Goal: Find specific page/section: Find specific page/section

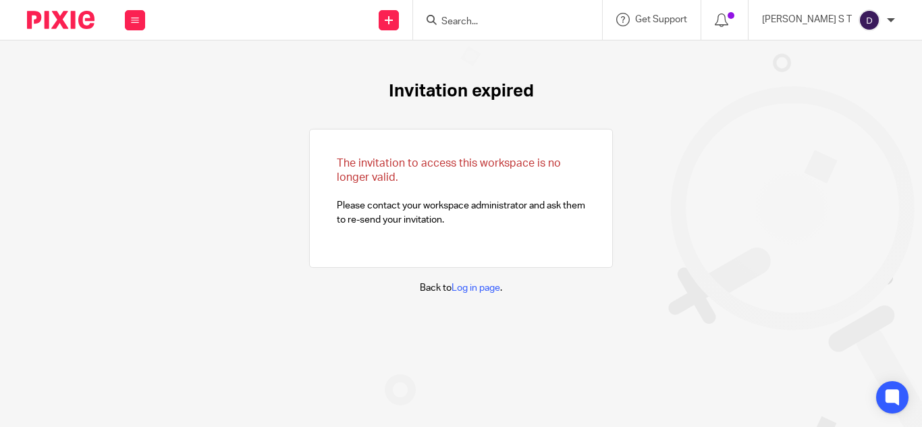
click at [496, 20] on input "Search" at bounding box center [500, 22] width 121 height 12
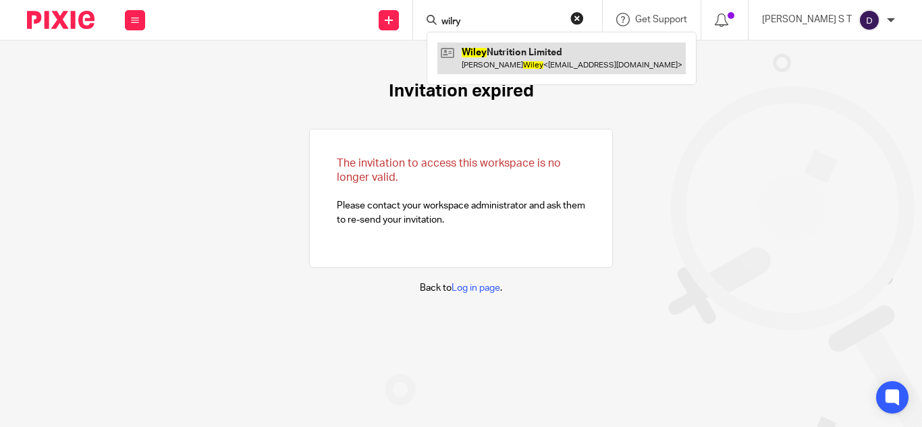
type input "wilry"
click at [545, 61] on link at bounding box center [561, 58] width 248 height 31
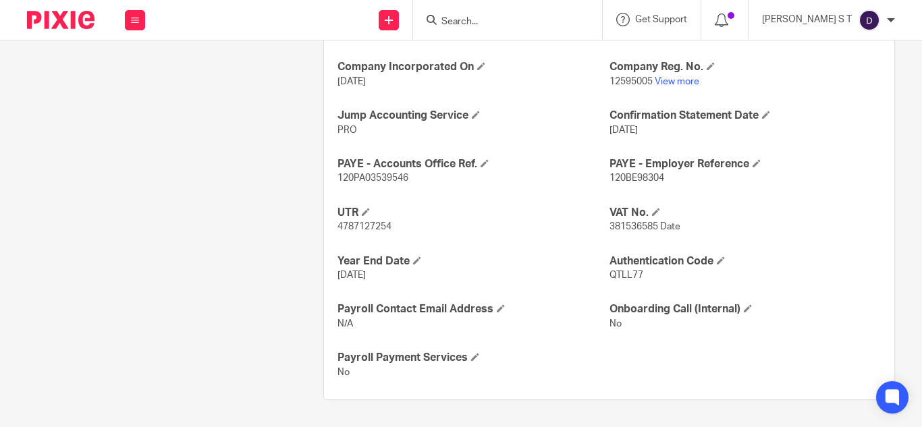
scroll to position [408, 0]
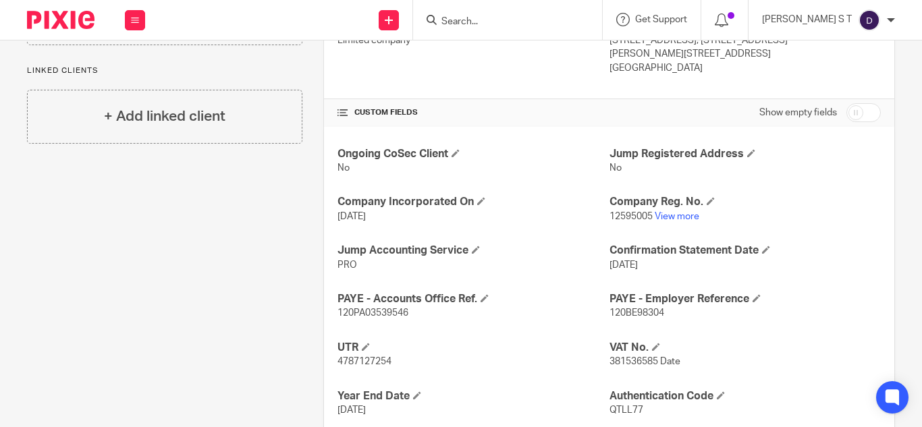
click at [627, 215] on span "12595005" at bounding box center [630, 216] width 43 height 9
click at [625, 214] on span "12595005" at bounding box center [630, 216] width 43 height 9
copy span "12595005"
click at [508, 21] on input "Search" at bounding box center [500, 22] width 121 height 12
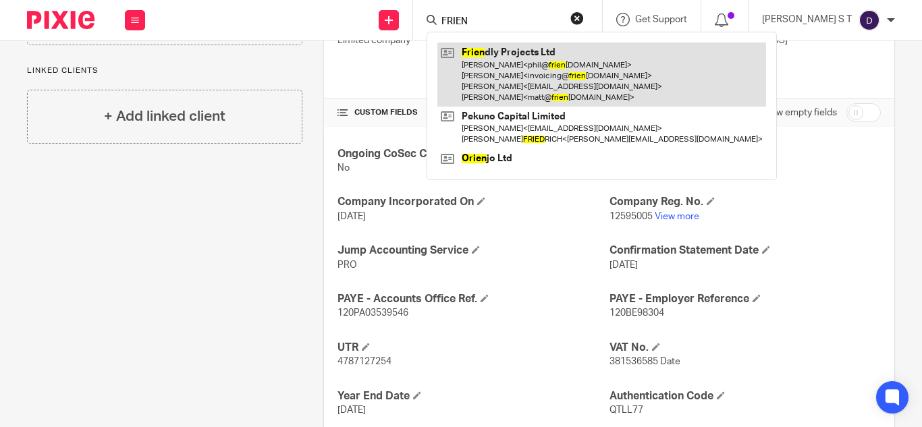
type input "FRIEN"
click at [569, 75] on link at bounding box center [601, 75] width 329 height 64
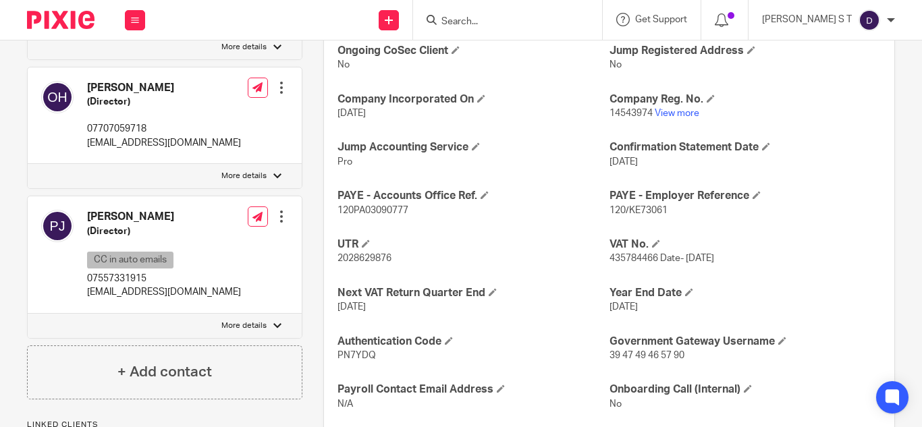
scroll to position [513, 0]
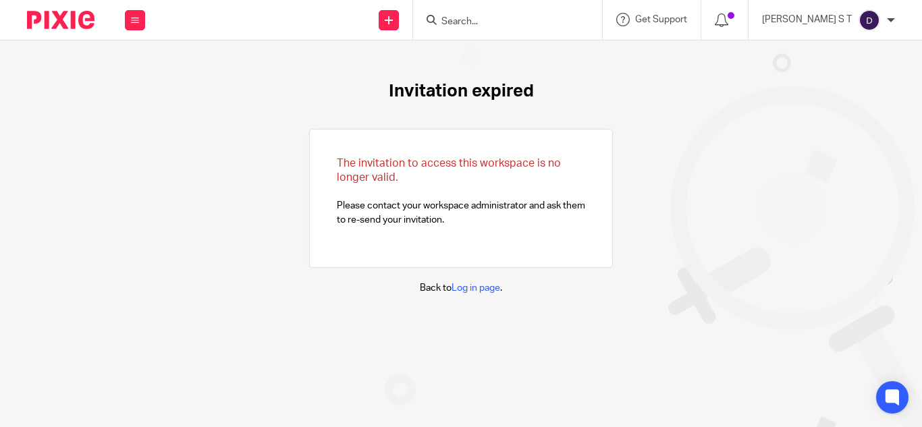
click at [503, 20] on input "Search" at bounding box center [500, 22] width 121 height 12
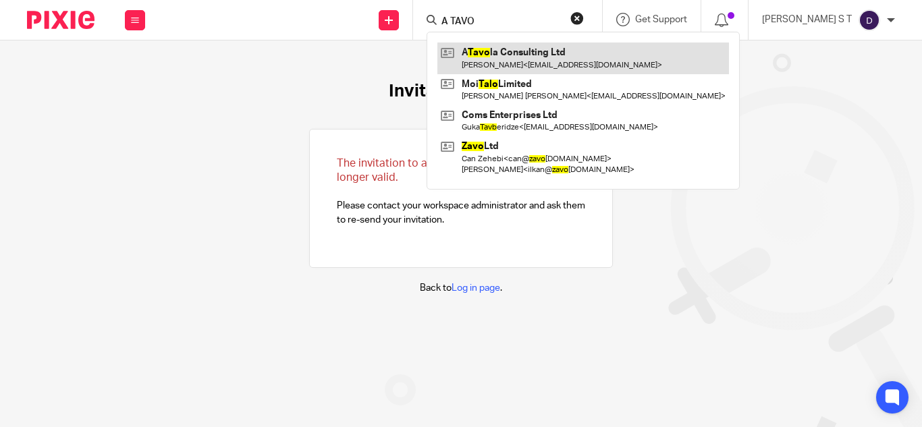
type input "A TAVO"
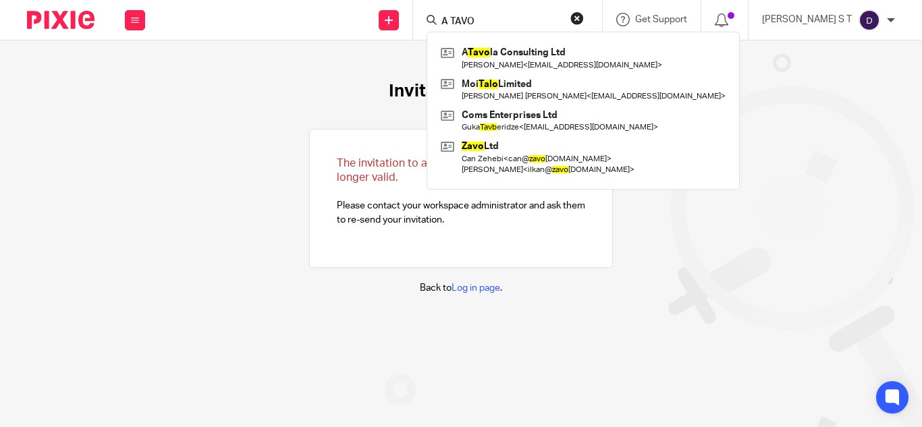
drag, startPoint x: 601, startPoint y: 67, endPoint x: 606, endPoint y: 37, distance: 30.8
click at [600, 66] on link at bounding box center [582, 58] width 291 height 31
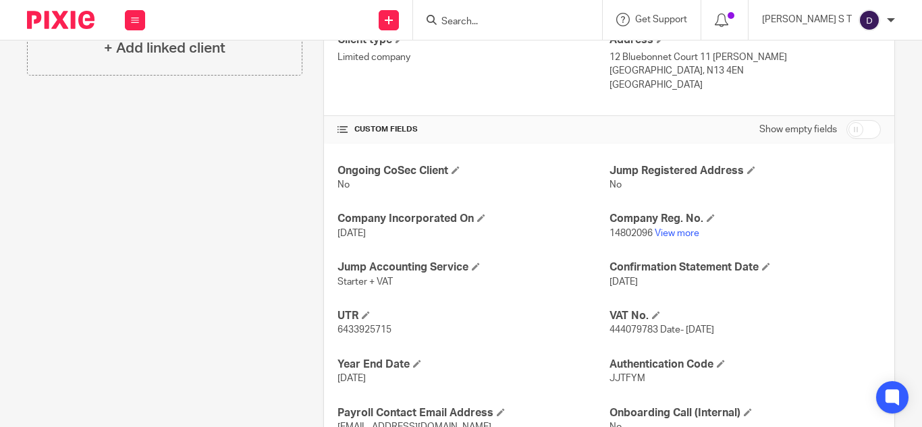
scroll to position [494, 0]
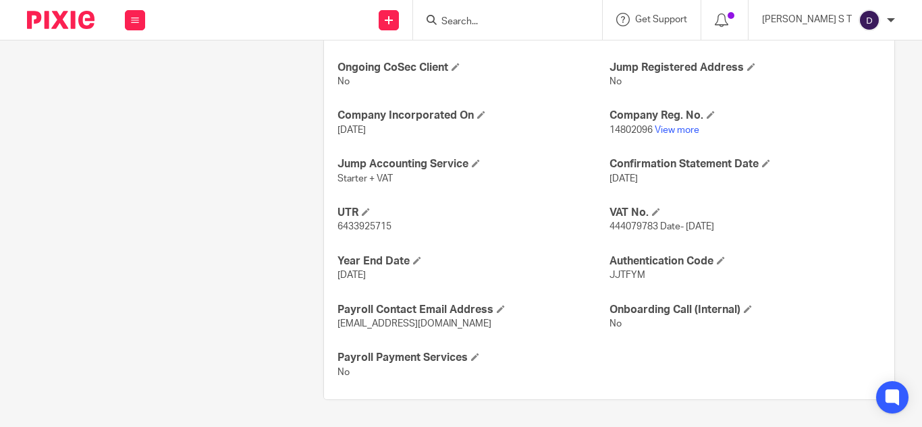
click at [619, 227] on span "444079783 Date- 14/4/2023" at bounding box center [661, 226] width 105 height 9
copy span "444079783"
click at [663, 131] on link "View more" at bounding box center [677, 130] width 45 height 9
click at [497, 20] on input "Search" at bounding box center [500, 22] width 121 height 12
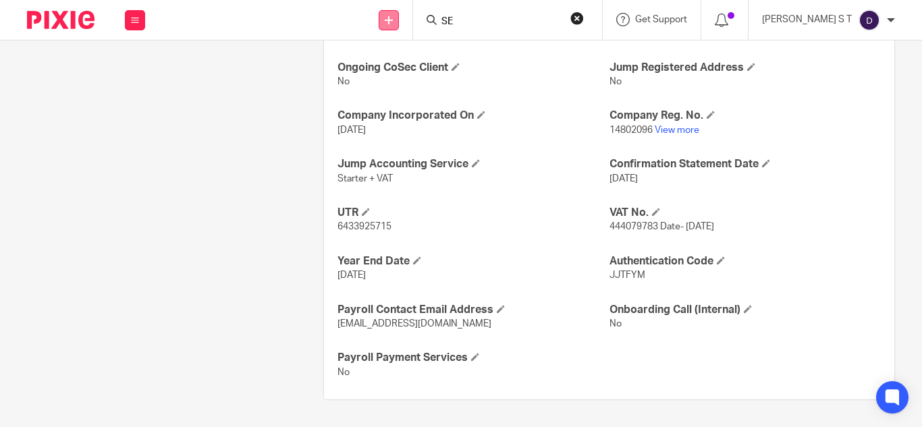
type input "S"
click at [673, 132] on link "View more" at bounding box center [677, 130] width 45 height 9
